Goal: Information Seeking & Learning: Learn about a topic

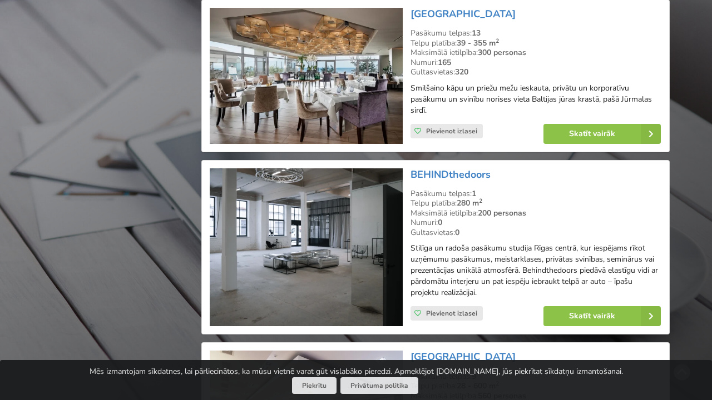
scroll to position [1267, 0]
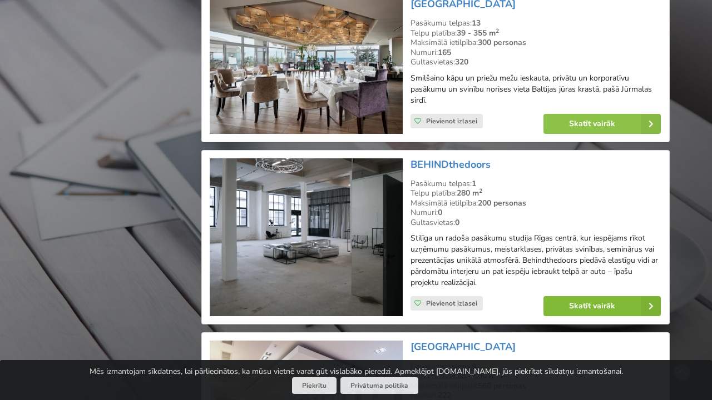
click at [563, 296] on link "Skatīt vairāk" at bounding box center [601, 306] width 117 height 20
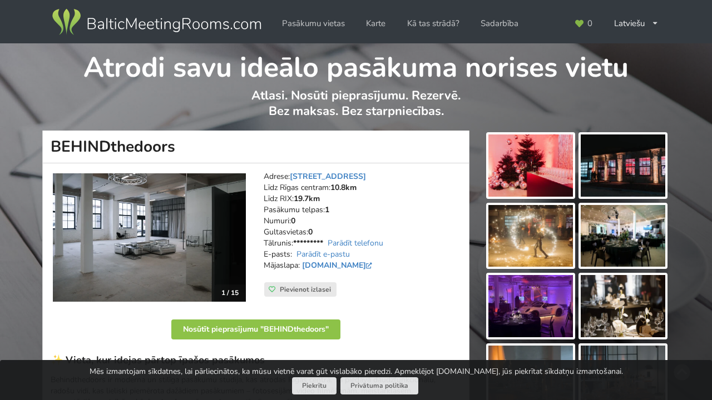
click at [152, 223] on img at bounding box center [149, 237] width 193 height 128
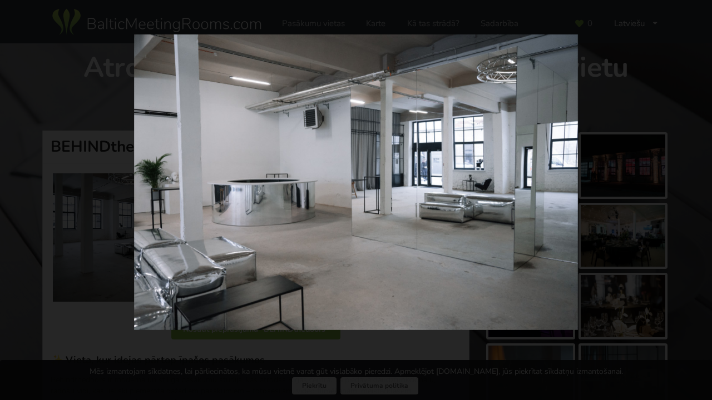
click at [335, 150] on img at bounding box center [356, 181] width 444 height 295
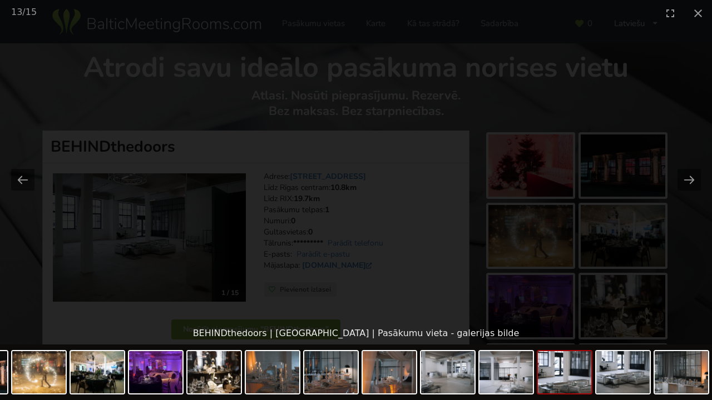
click at [518, 158] on div at bounding box center [356, 174] width 712 height 297
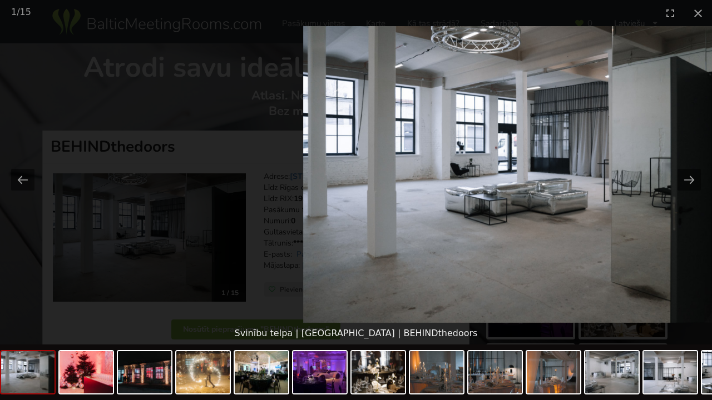
click at [511, 18] on div "1 / 15" at bounding box center [356, 13] width 712 height 26
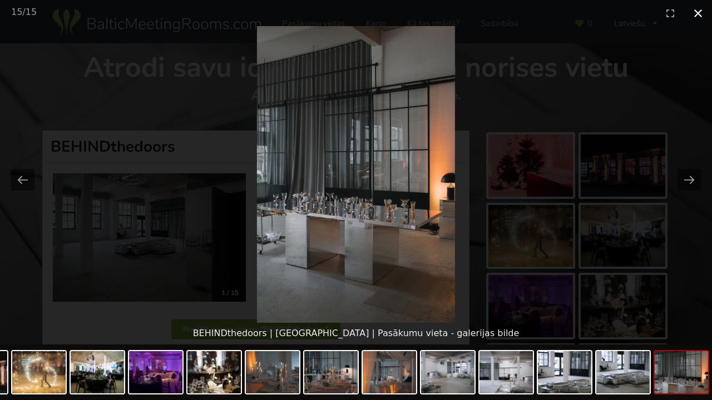
click at [701, 14] on button "Close gallery" at bounding box center [698, 13] width 28 height 26
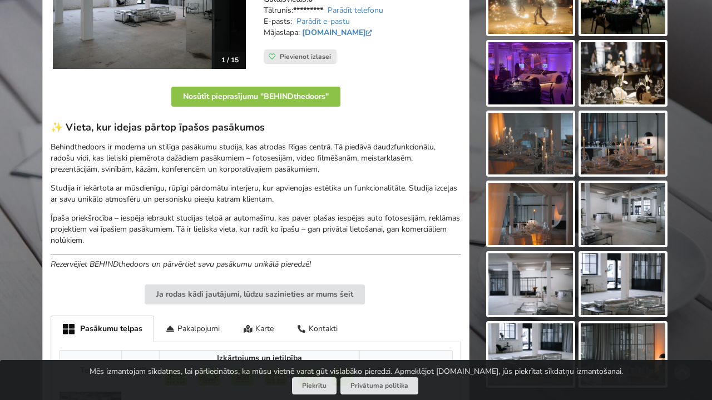
scroll to position [239, 0]
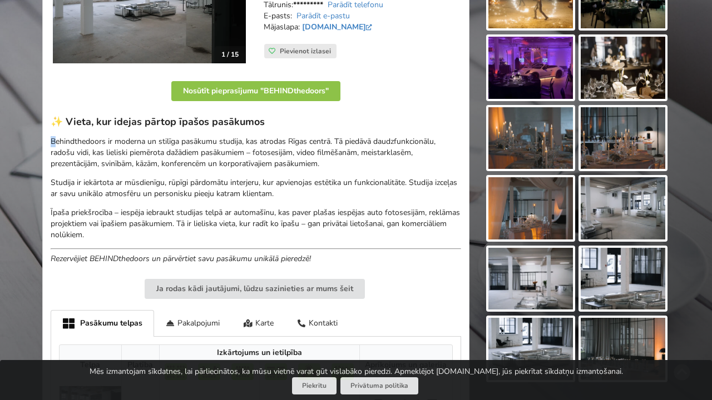
click at [53, 138] on p "Behindthedoors ir moderna un stilīga pasākumu studija, kas atrodas Rīgas centrā…" at bounding box center [256, 152] width 410 height 33
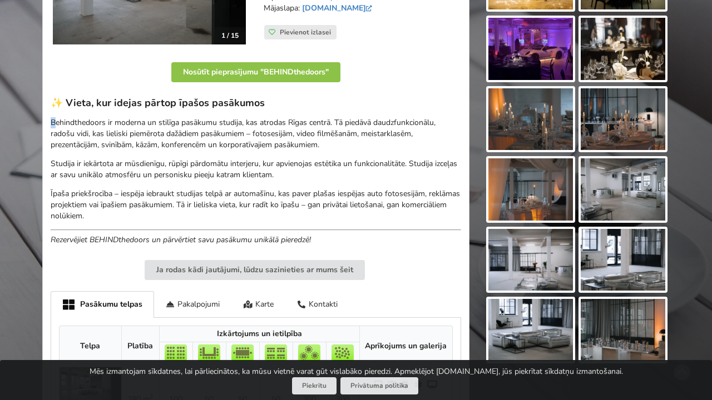
scroll to position [264, 0]
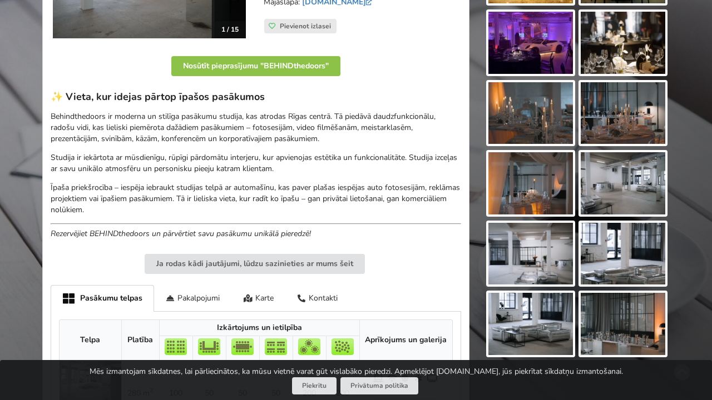
click at [205, 196] on p "Īpaša priekšrocība – iespēja iebraukt studijas telpā ar automašīnu, kas paver p…" at bounding box center [256, 198] width 410 height 33
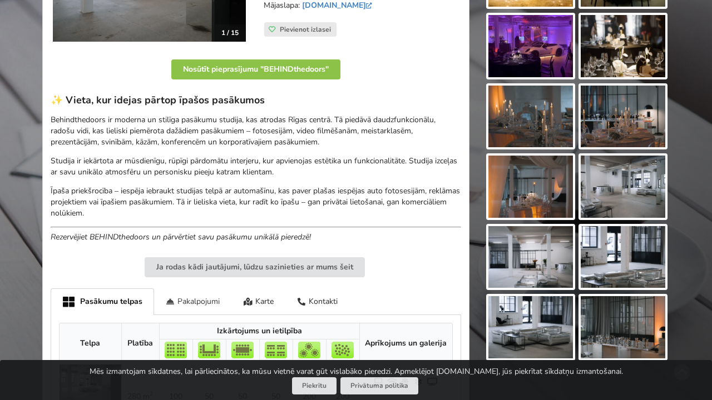
scroll to position [260, 0]
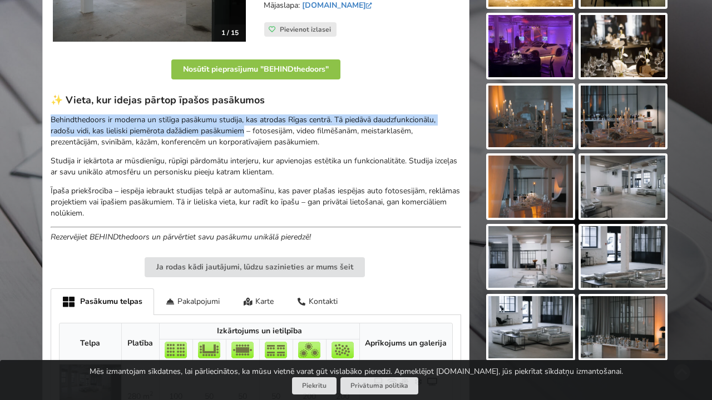
drag, startPoint x: 49, startPoint y: 118, endPoint x: 245, endPoint y: 131, distance: 196.1
click at [245, 131] on div "1 / 15 Adrese: [STREET_ADDRESS] Rīgas centram: 10.8km Līdz RIX: 19.7km Pasākumu…" at bounding box center [255, 199] width 427 height 593
copy p "Behindthedoors ir moderna un stilīga pasākumu studija, kas atrodas Rīgas centrā…"
click at [621, 330] on img at bounding box center [622, 327] width 85 height 62
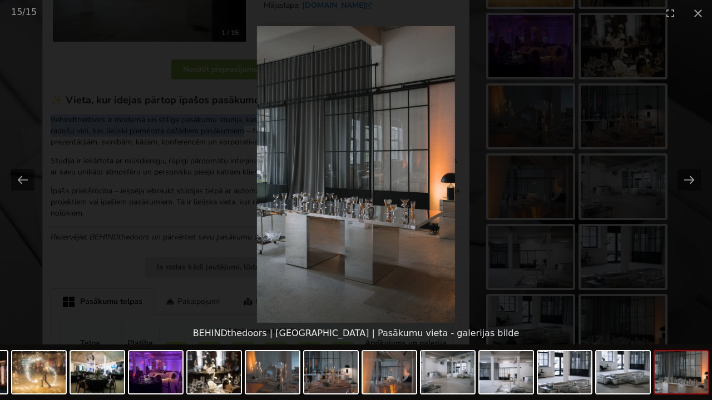
click at [669, 247] on picture at bounding box center [356, 174] width 712 height 297
